Goal: Information Seeking & Learning: Learn about a topic

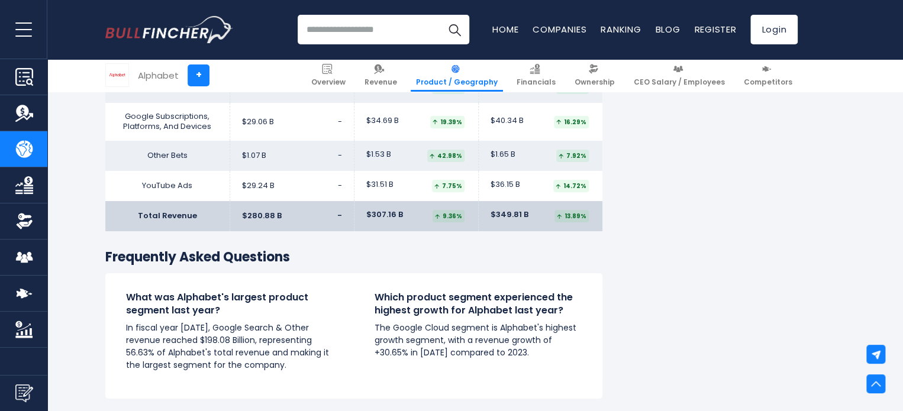
scroll to position [1972, 0]
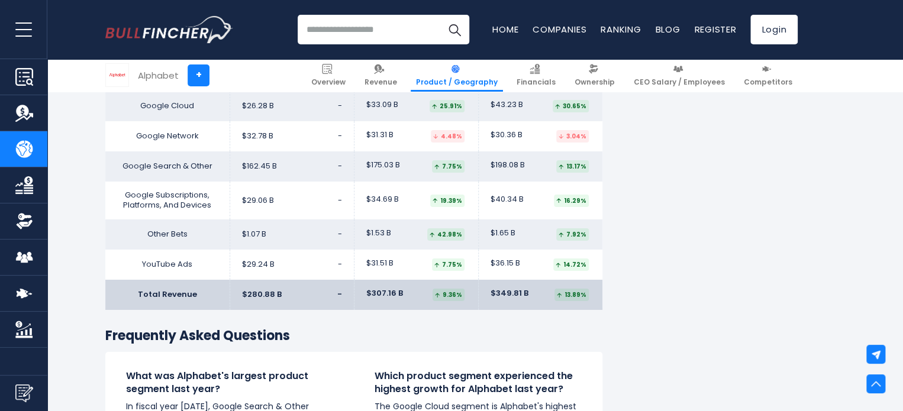
click at [127, 169] on td "Google Search & Other" at bounding box center [167, 166] width 124 height 30
drag, startPoint x: 105, startPoint y: 195, endPoint x: 194, endPoint y: 210, distance: 90.7
click at [194, 210] on td "Google Subscriptions, Platforms, And Devices" at bounding box center [167, 201] width 124 height 38
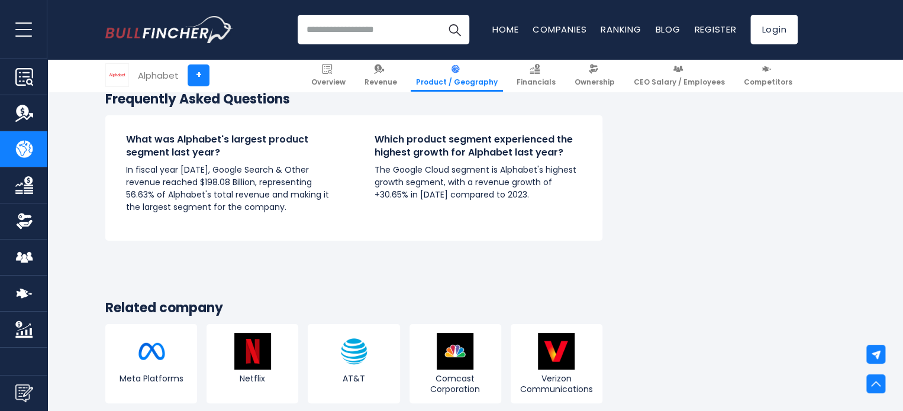
scroll to position [2287, 0]
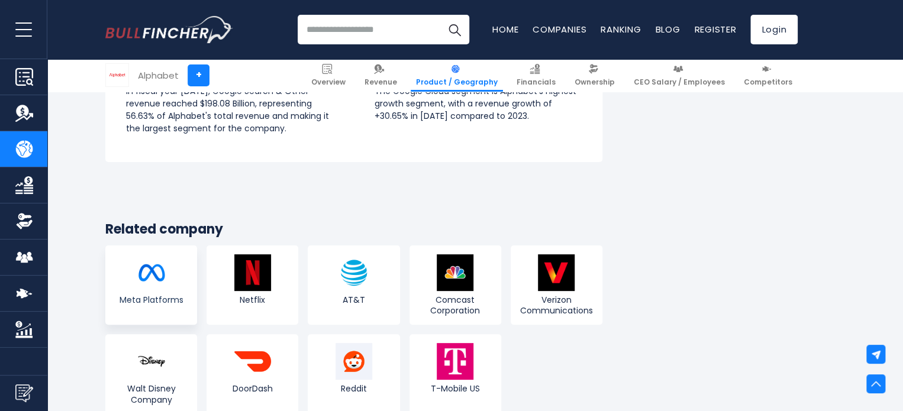
click at [172, 275] on link "Meta Platforms" at bounding box center [151, 285] width 92 height 79
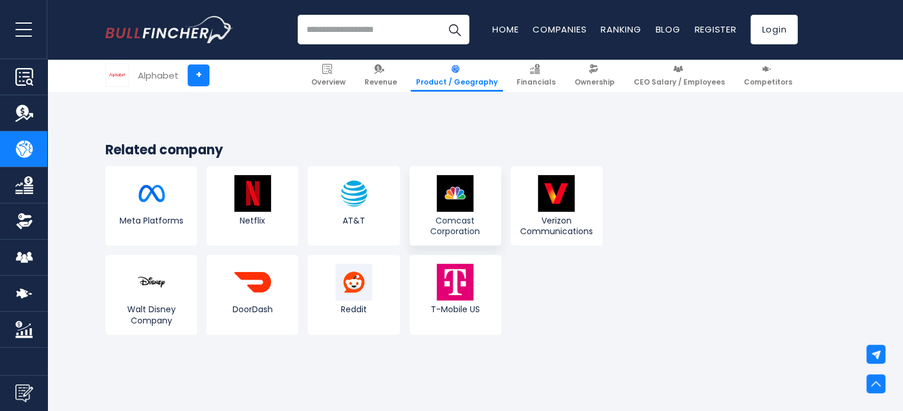
click at [463, 198] on img at bounding box center [455, 193] width 37 height 37
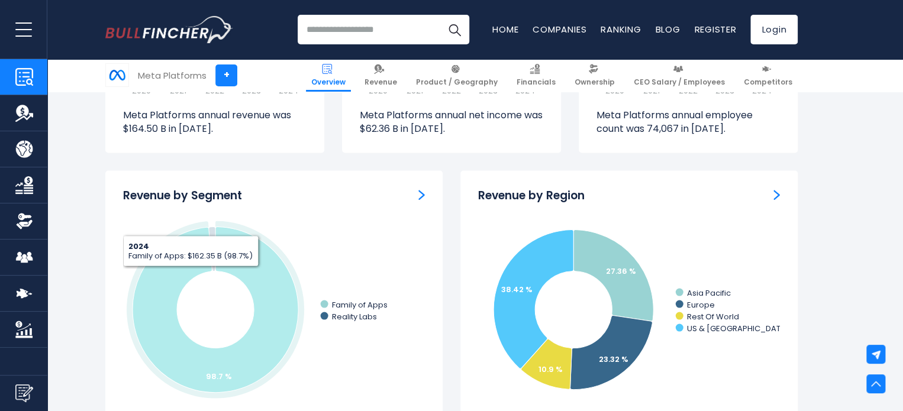
scroll to position [1104, 0]
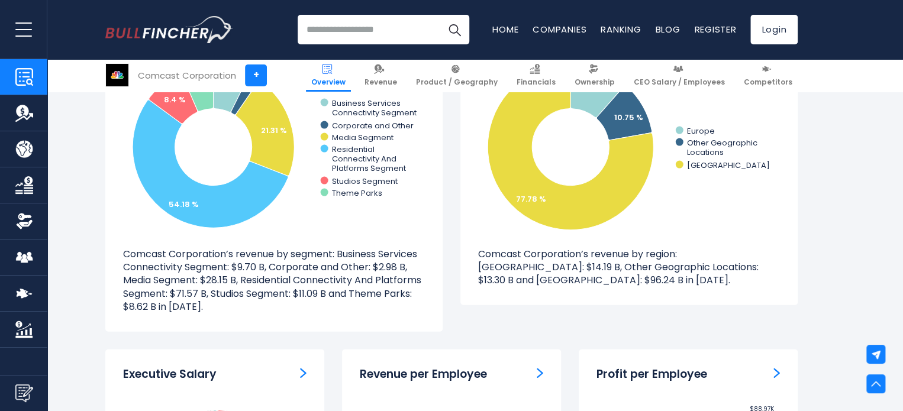
scroll to position [1025, 0]
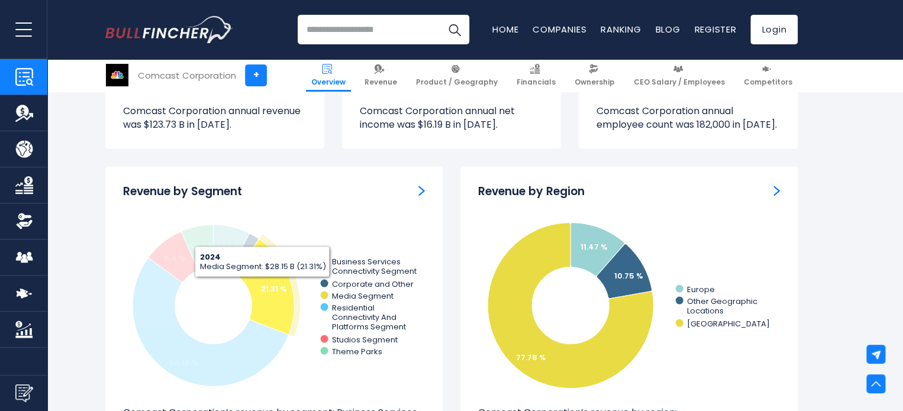
click at [260, 286] on icon at bounding box center [264, 286] width 59 height 95
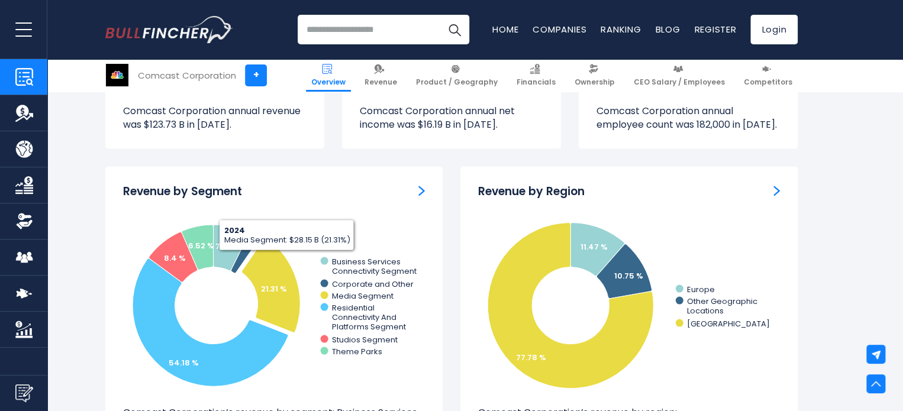
click at [420, 189] on img "Revenue by Segment" at bounding box center [421, 190] width 7 height 11
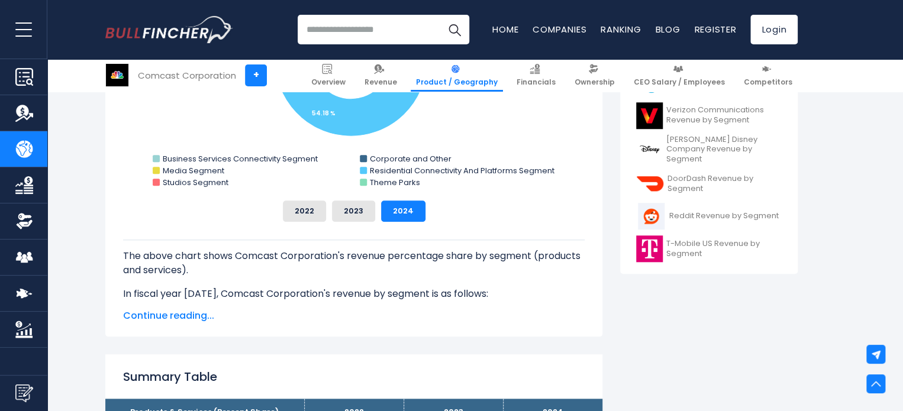
scroll to position [552, 0]
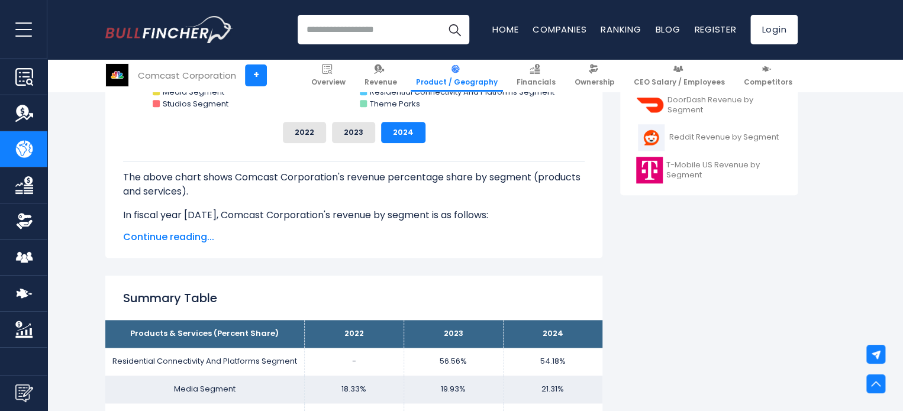
click at [206, 231] on span "Continue reading..." at bounding box center [354, 237] width 462 height 14
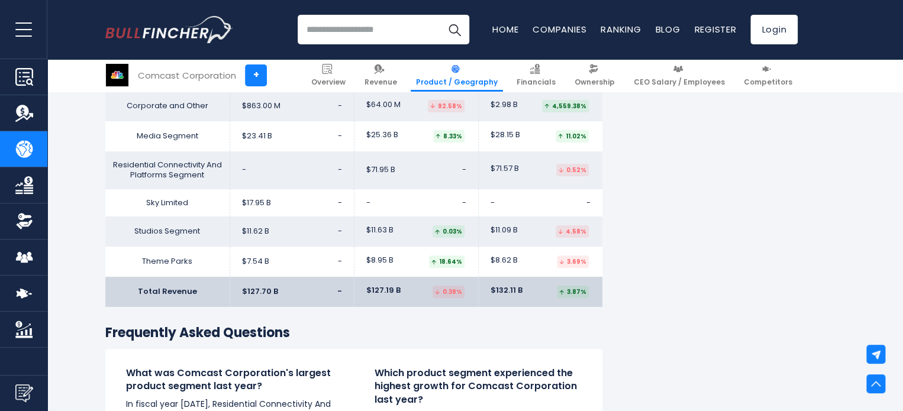
scroll to position [2367, 0]
